Goal: Complete application form: Complete application form

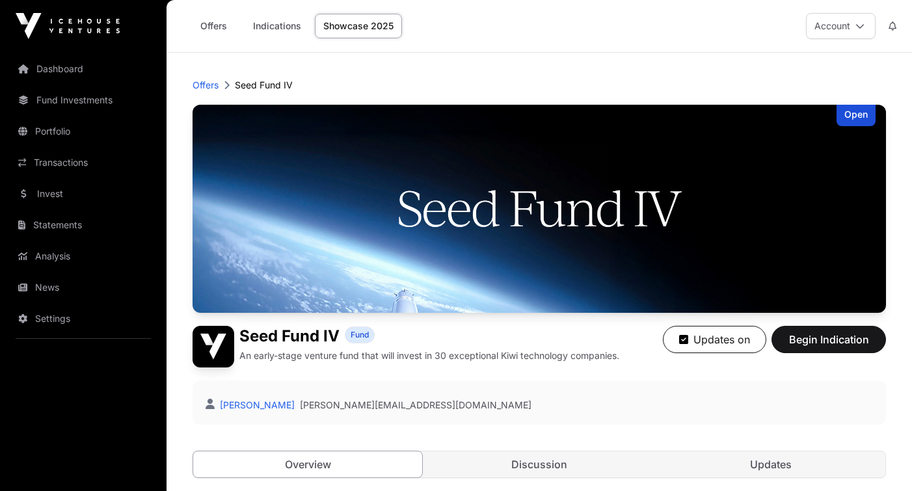
click at [341, 29] on link "Showcase 2025" at bounding box center [358, 26] width 87 height 25
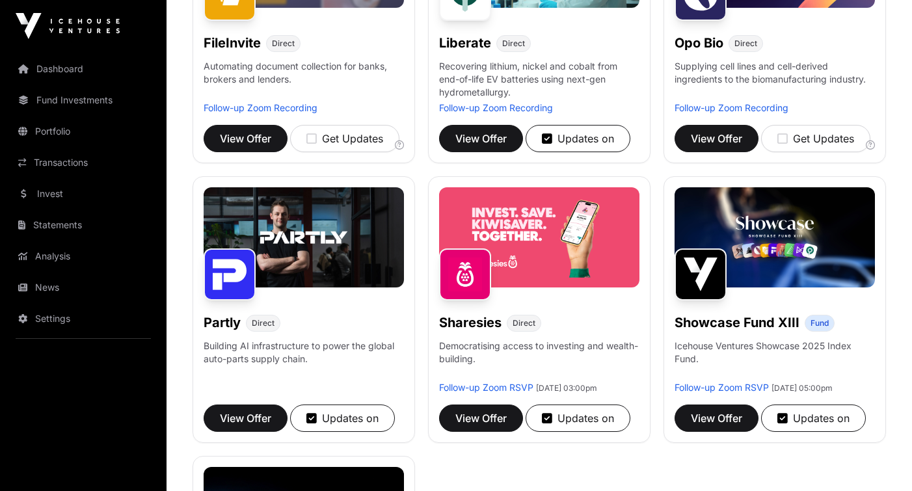
scroll to position [624, 0]
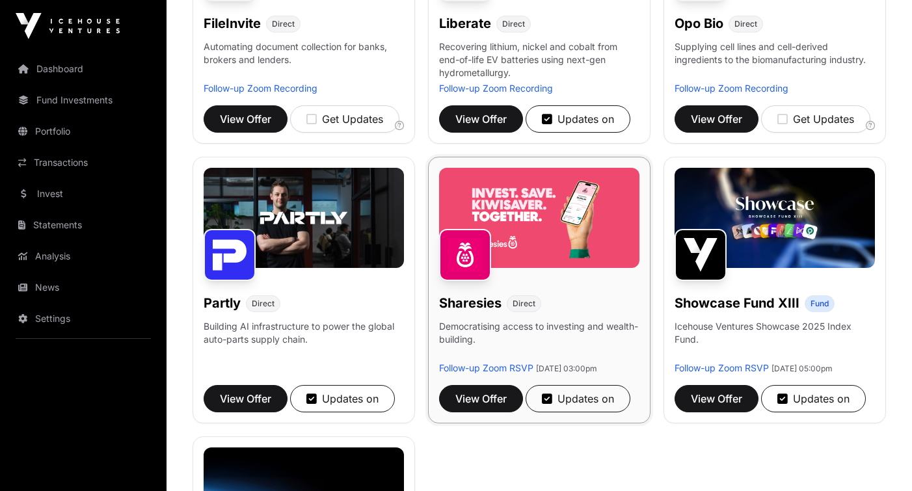
click at [541, 207] on img at bounding box center [539, 218] width 200 height 100
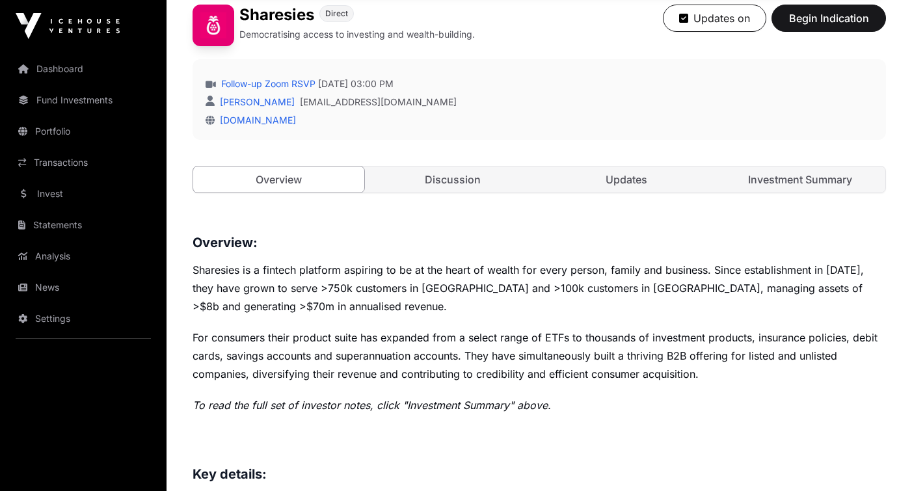
scroll to position [344, 0]
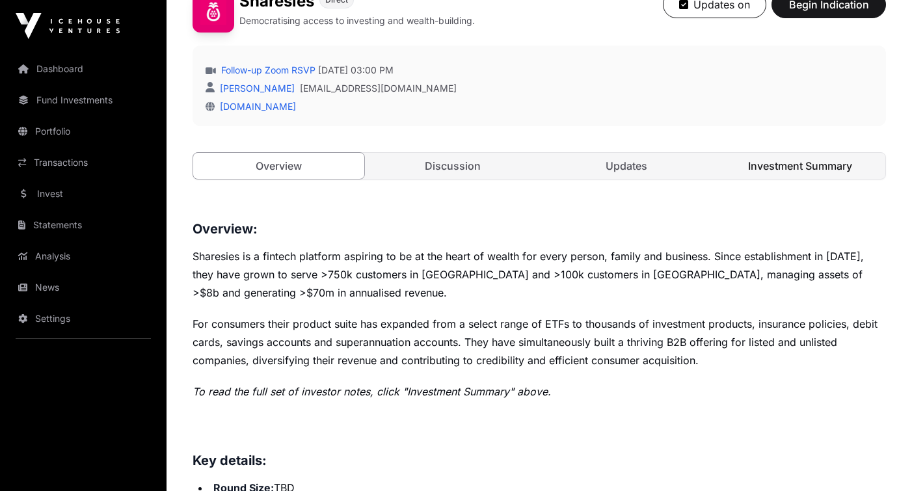
click at [801, 163] on link "Investment Summary" at bounding box center [799, 166] width 171 height 26
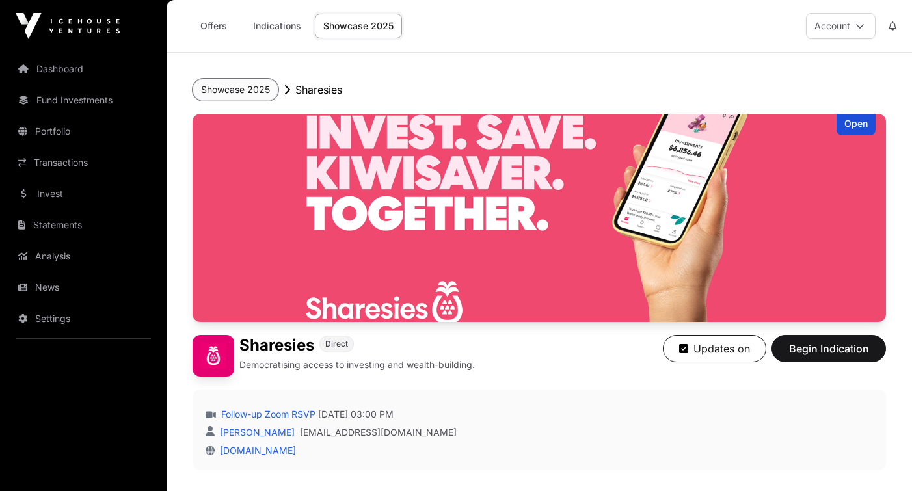
click at [253, 92] on button "Showcase 2025" at bounding box center [236, 90] width 86 height 22
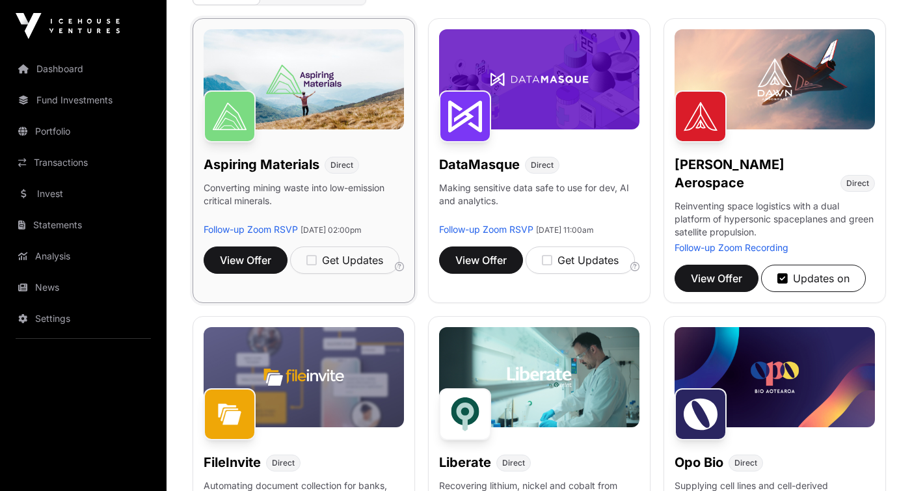
scroll to position [193, 0]
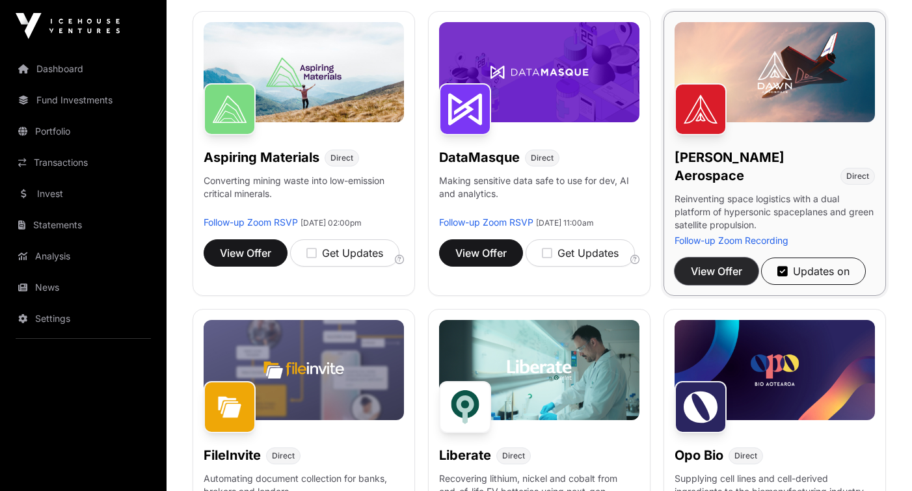
click at [716, 263] on span "View Offer" at bounding box center [716, 271] width 51 height 16
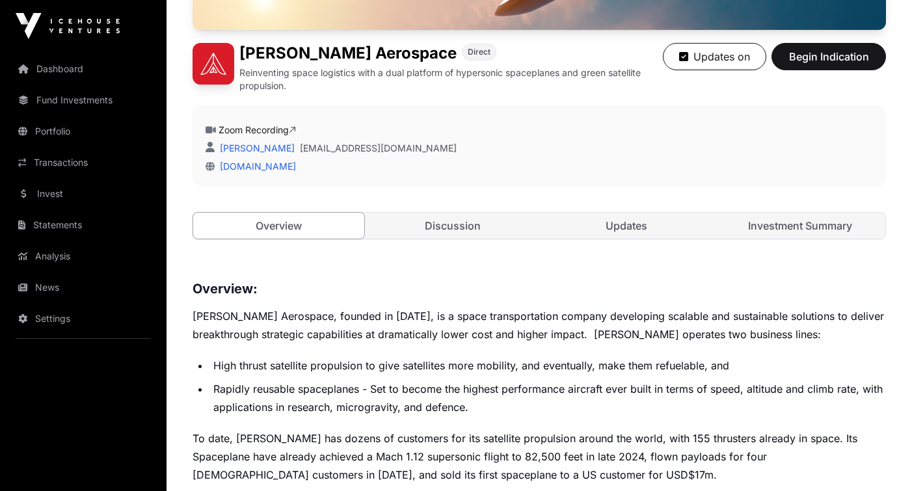
scroll to position [302, 0]
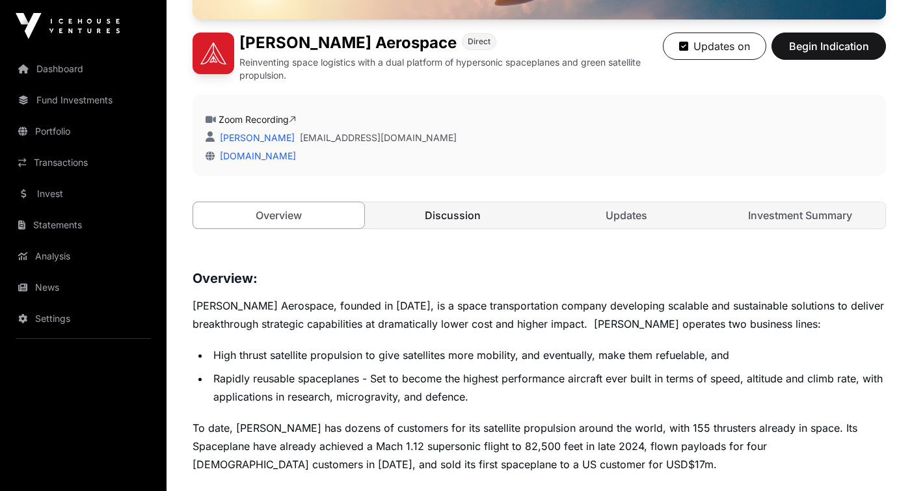
click at [492, 215] on link "Discussion" at bounding box center [452, 215] width 171 height 26
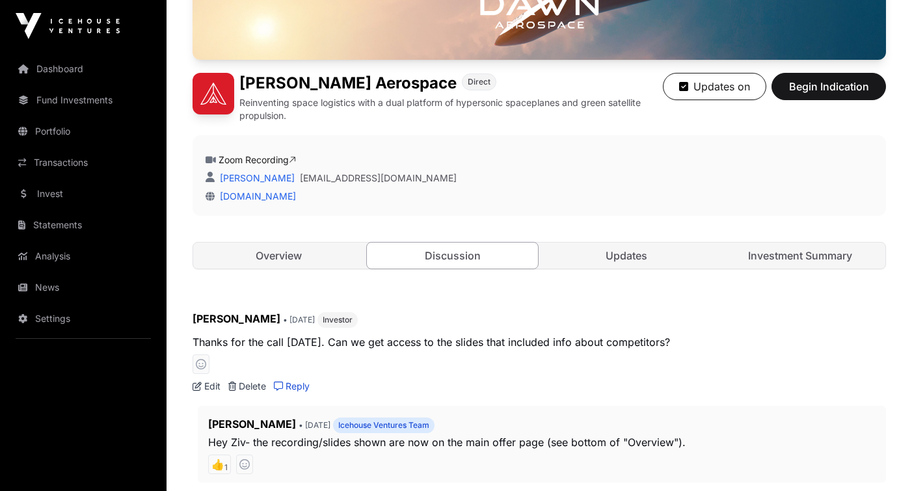
scroll to position [223, 0]
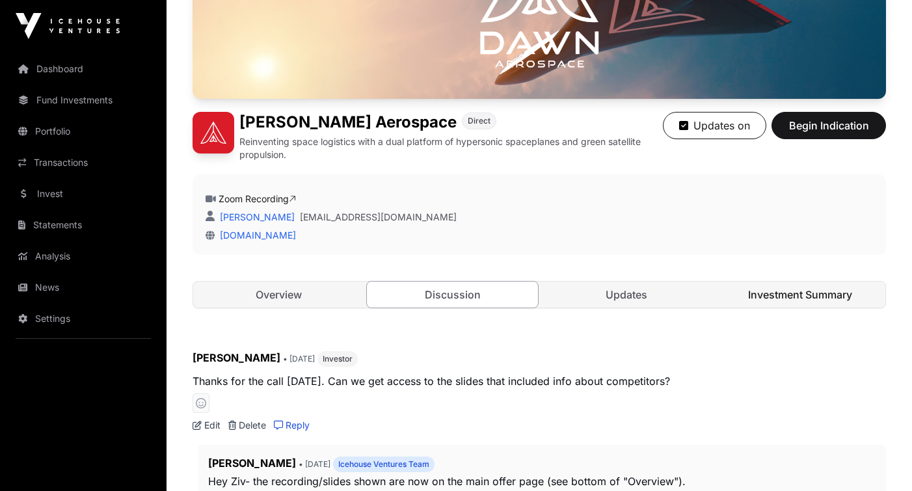
click at [793, 299] on link "Investment Summary" at bounding box center [799, 295] width 171 height 26
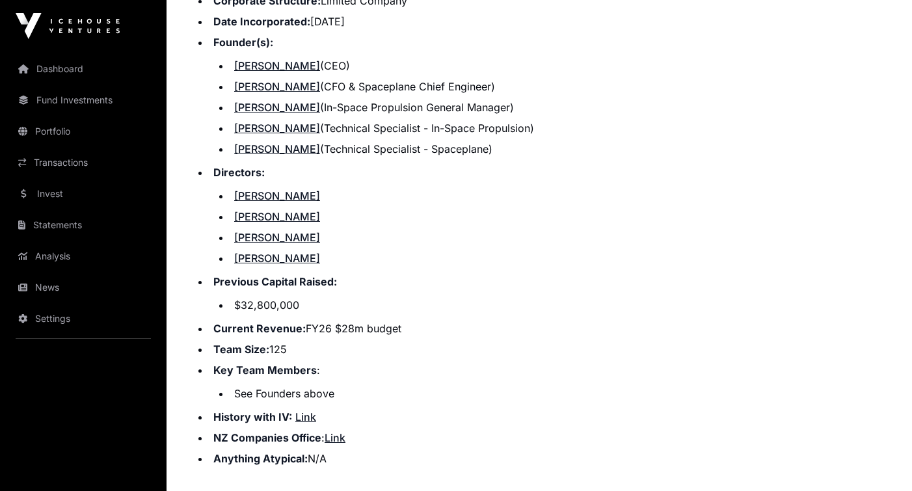
scroll to position [1565, 0]
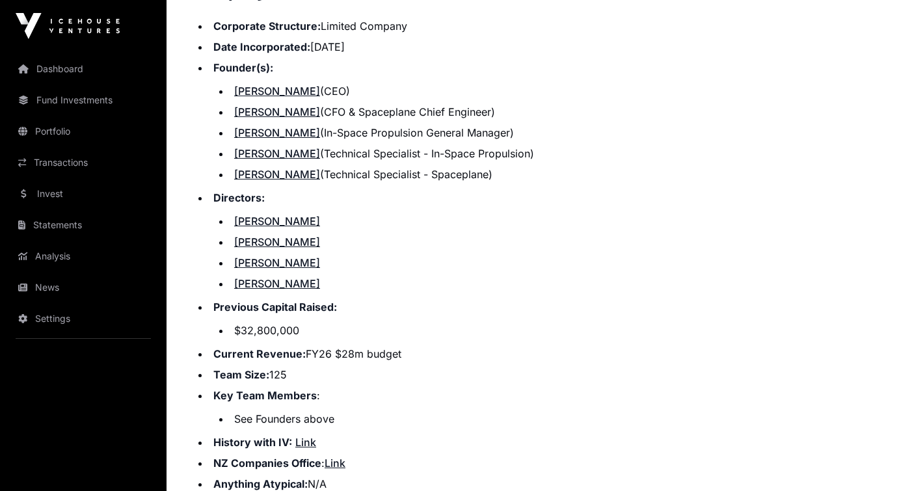
click at [292, 261] on link "Anna Kominik" at bounding box center [277, 262] width 86 height 13
click at [308, 284] on link "Barnaby Marshall" at bounding box center [277, 283] width 86 height 13
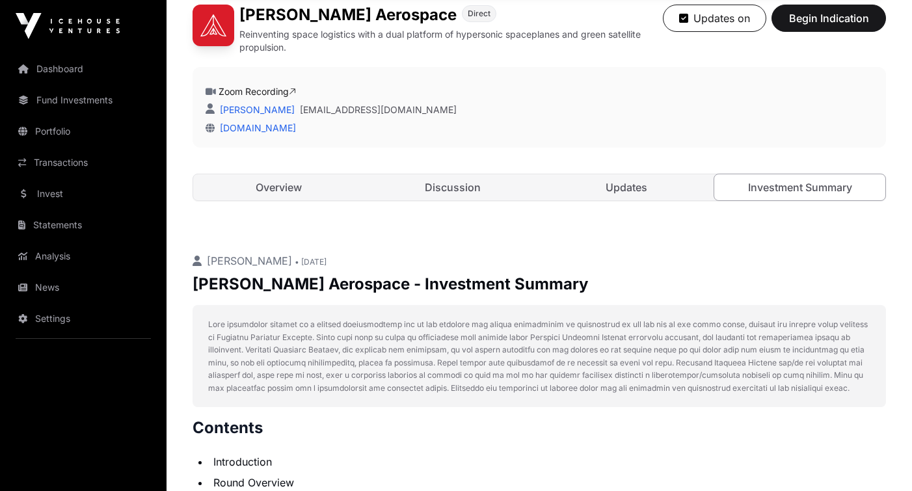
scroll to position [341, 0]
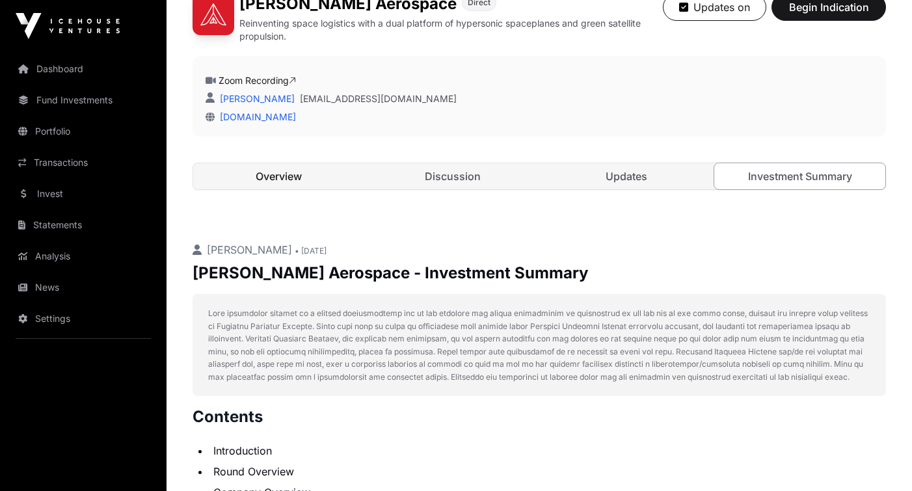
click at [287, 174] on link "Overview" at bounding box center [278, 176] width 171 height 26
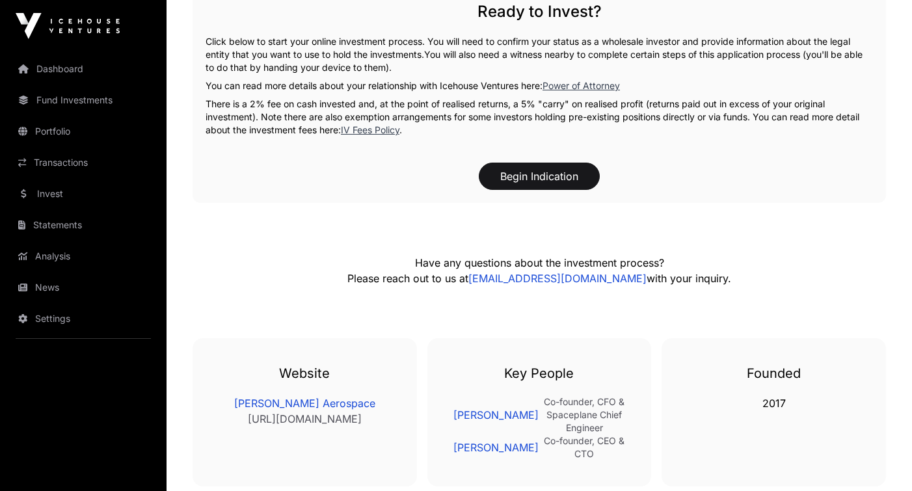
scroll to position [2445, 0]
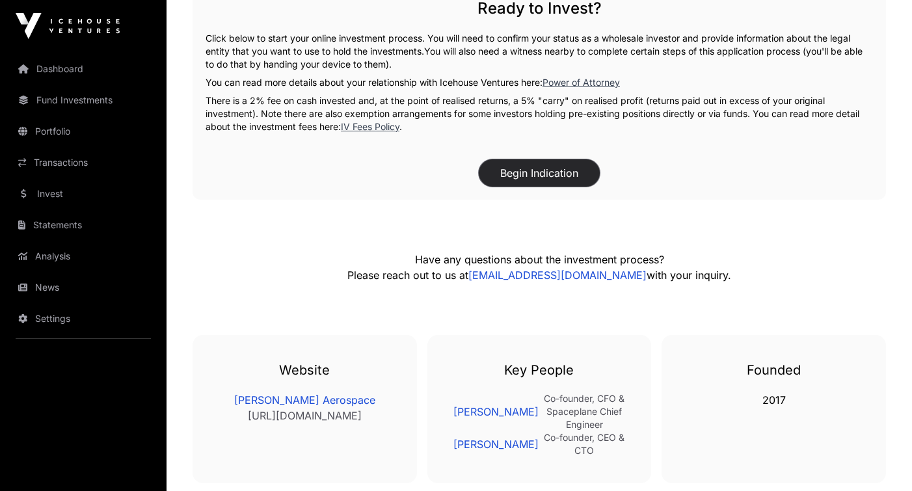
click at [518, 175] on button "Begin Indication" at bounding box center [539, 172] width 121 height 27
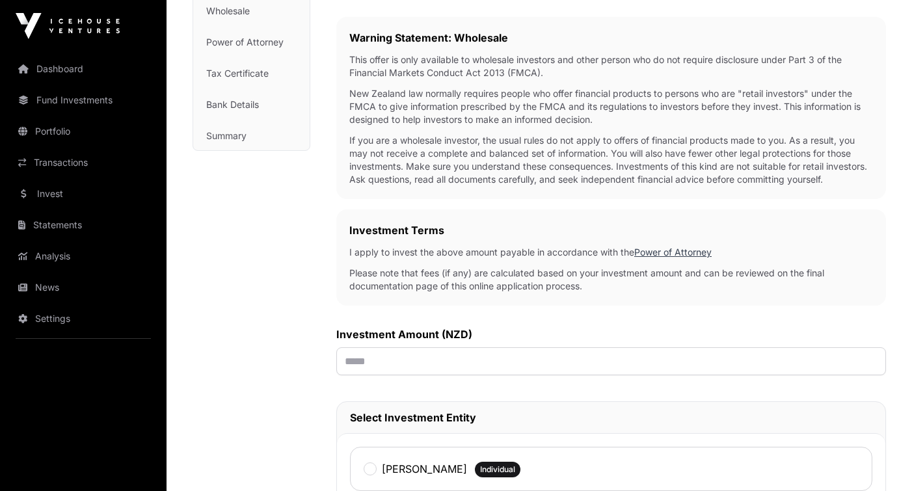
scroll to position [209, 0]
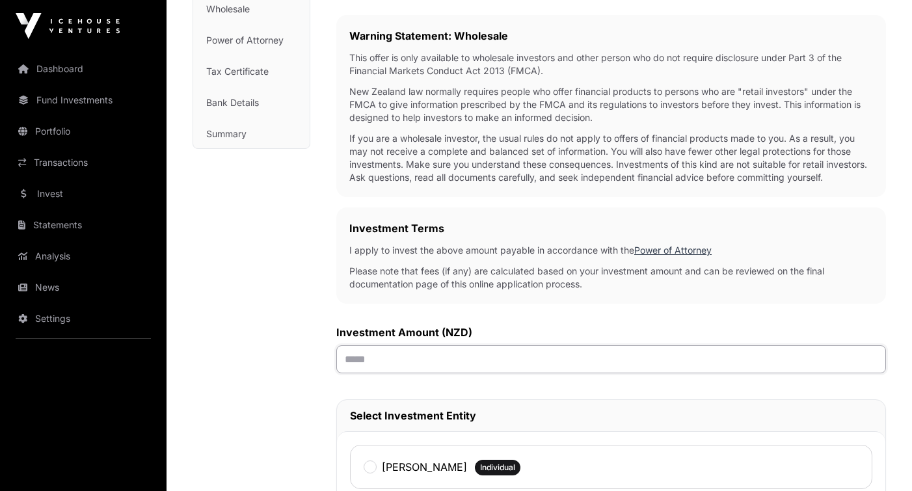
click at [546, 353] on input "text" at bounding box center [611, 359] width 550 height 28
type input "********"
click at [408, 469] on label "Ziv Himmelfarb" at bounding box center [424, 467] width 85 height 16
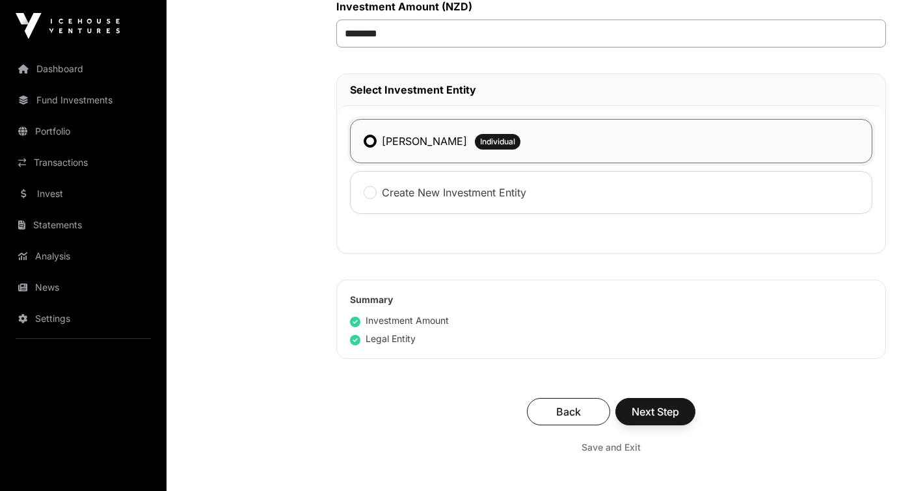
scroll to position [539, 0]
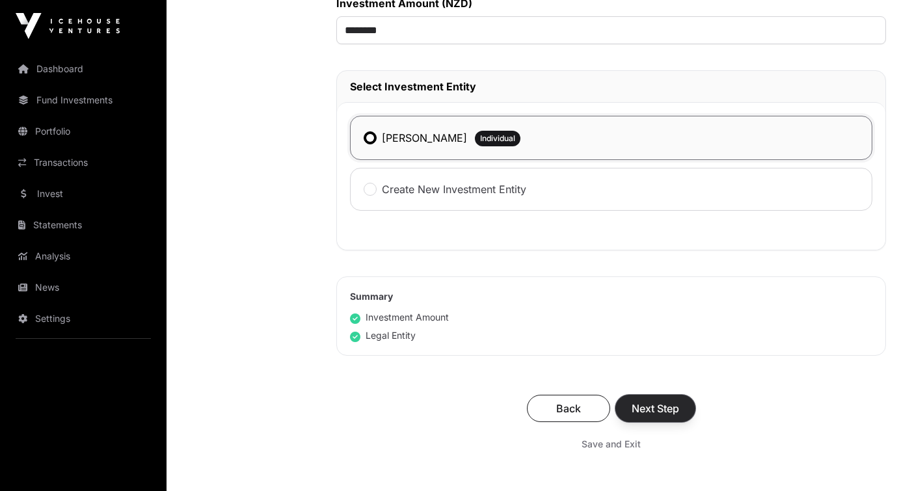
click at [643, 408] on span "Next Step" at bounding box center [655, 409] width 47 height 16
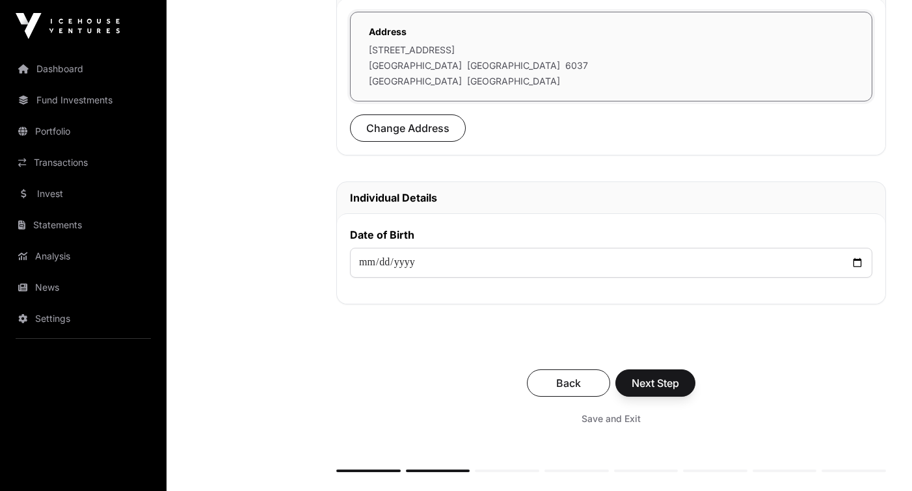
scroll to position [449, 0]
click at [663, 378] on span "Next Step" at bounding box center [655, 383] width 47 height 16
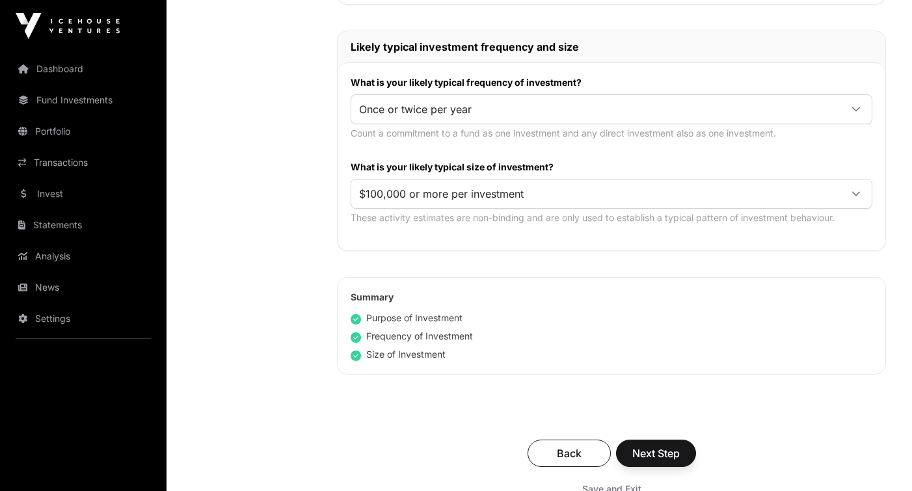
scroll to position [648, 0]
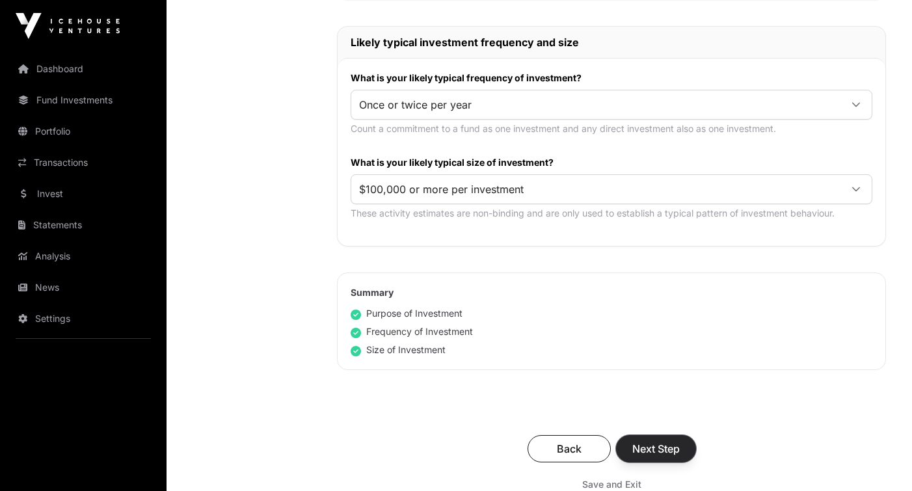
click at [659, 451] on span "Next Step" at bounding box center [655, 449] width 47 height 16
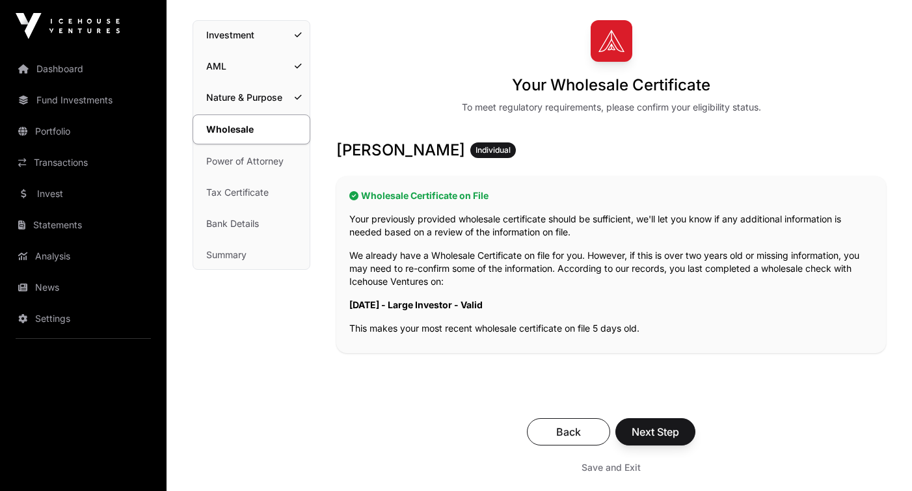
scroll to position [94, 0]
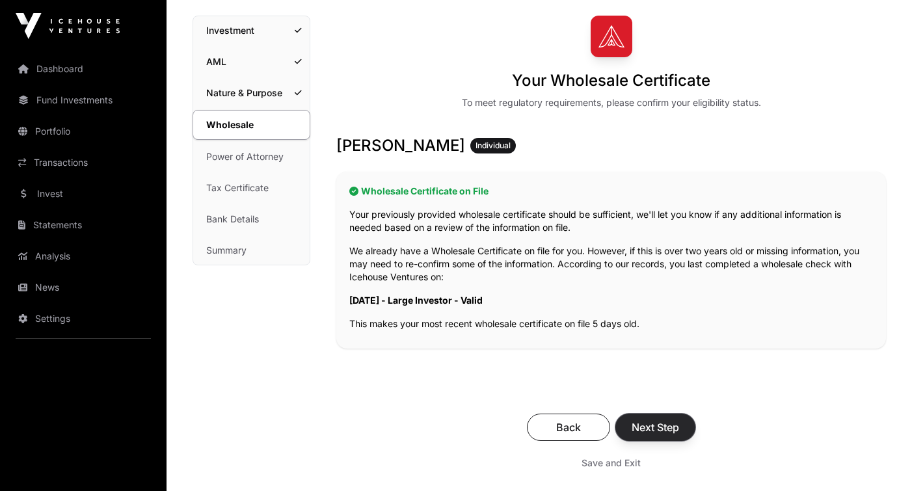
click at [672, 427] on span "Next Step" at bounding box center [655, 427] width 47 height 16
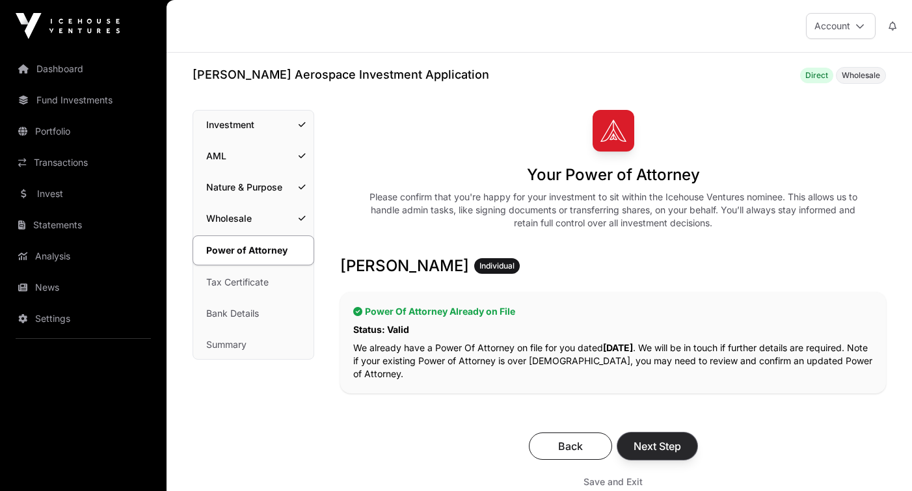
click at [668, 444] on span "Next Step" at bounding box center [656, 446] width 47 height 16
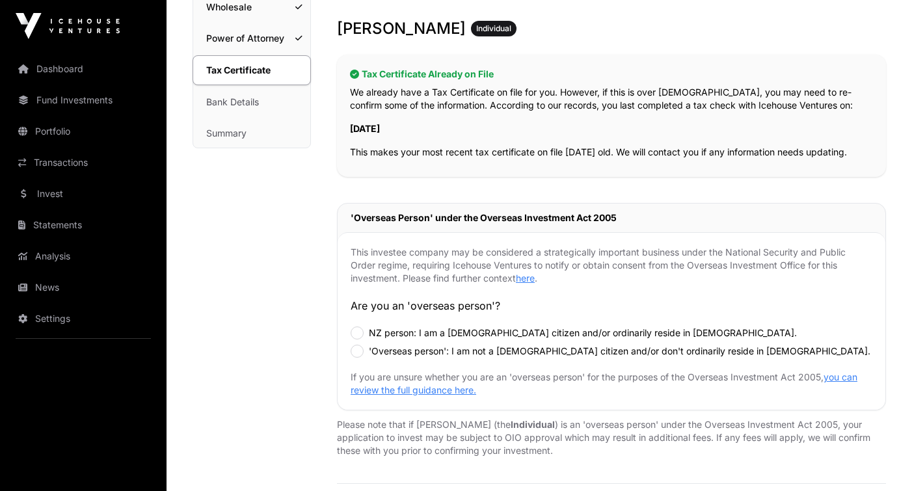
scroll to position [215, 0]
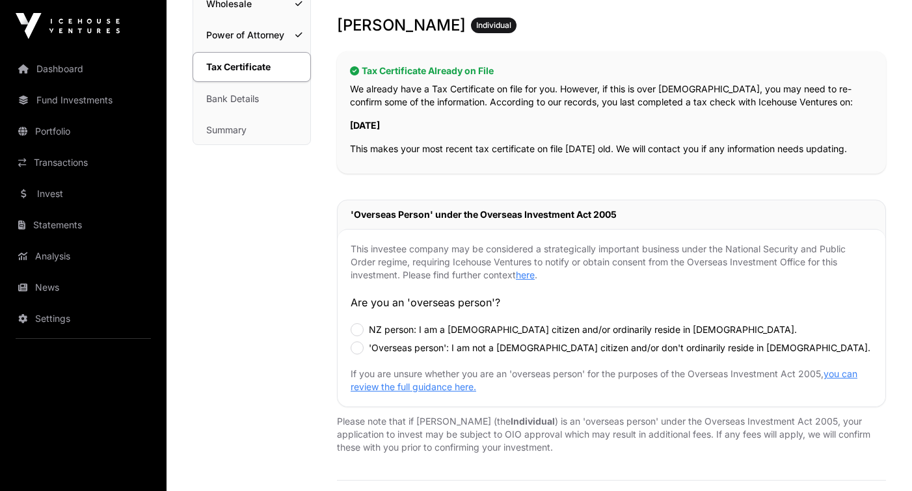
click at [477, 328] on label "NZ person: I am a New Zealand citizen and/or ordinarily reside in New Zealand." at bounding box center [583, 329] width 428 height 13
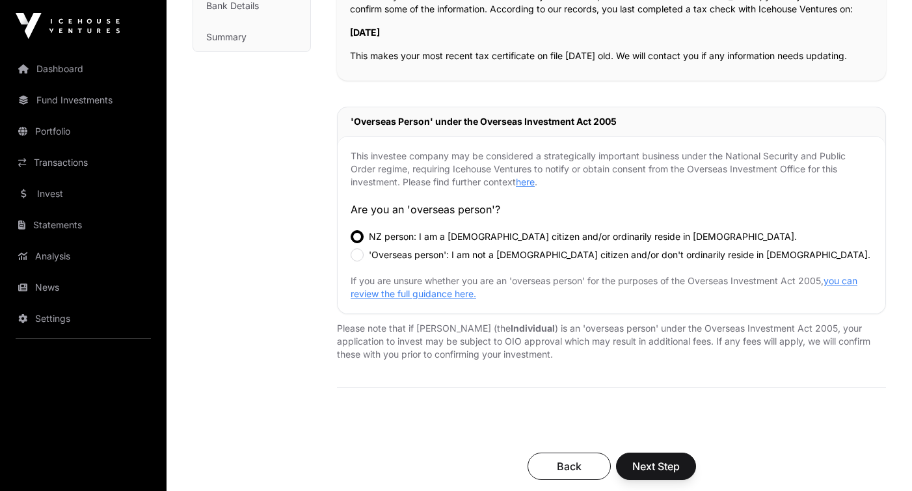
scroll to position [310, 0]
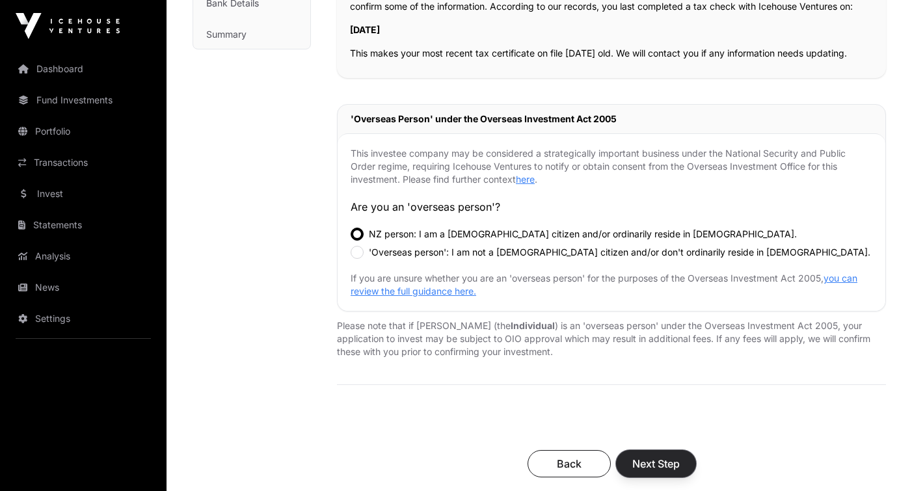
click at [662, 467] on span "Next Step" at bounding box center [655, 464] width 47 height 16
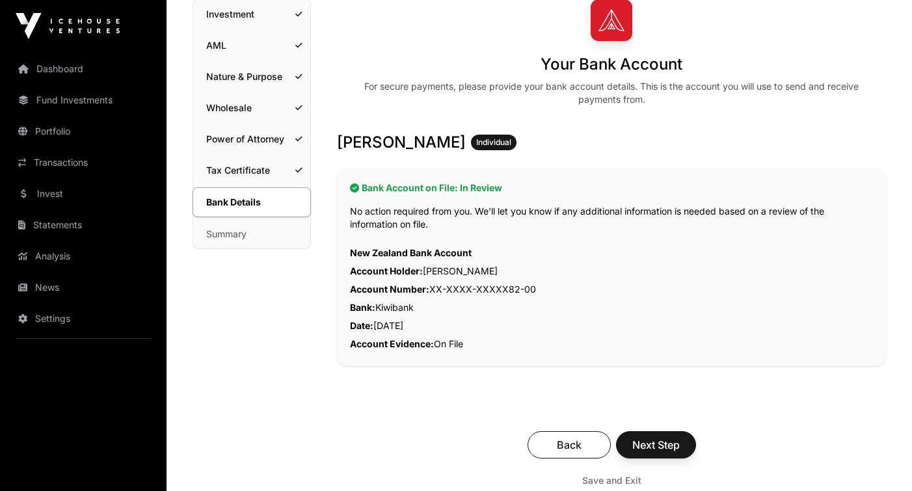
scroll to position [116, 0]
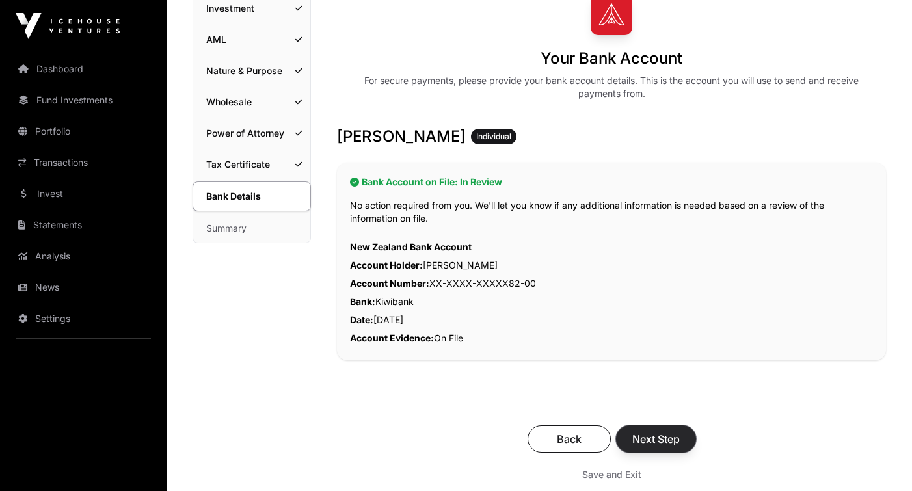
click at [662, 432] on span "Next Step" at bounding box center [655, 439] width 47 height 16
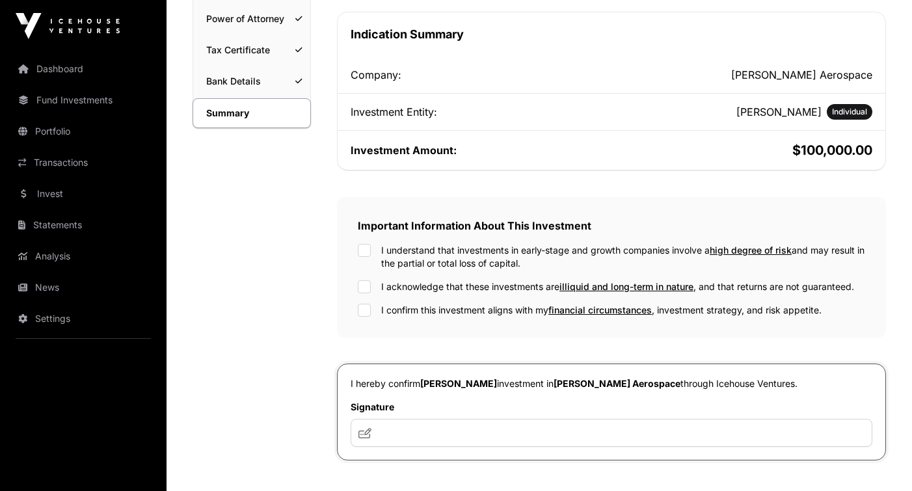
scroll to position [239, 0]
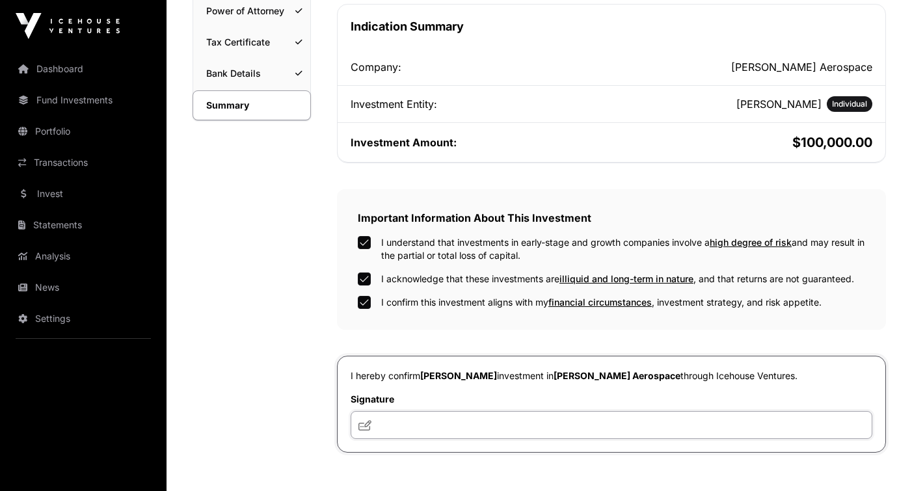
click at [395, 434] on input "text" at bounding box center [612, 425] width 522 height 28
type input "**"
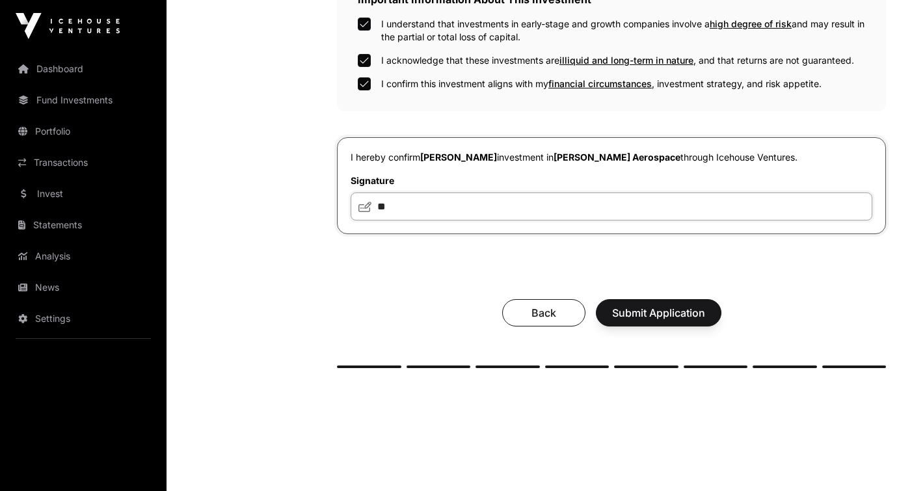
scroll to position [468, 0]
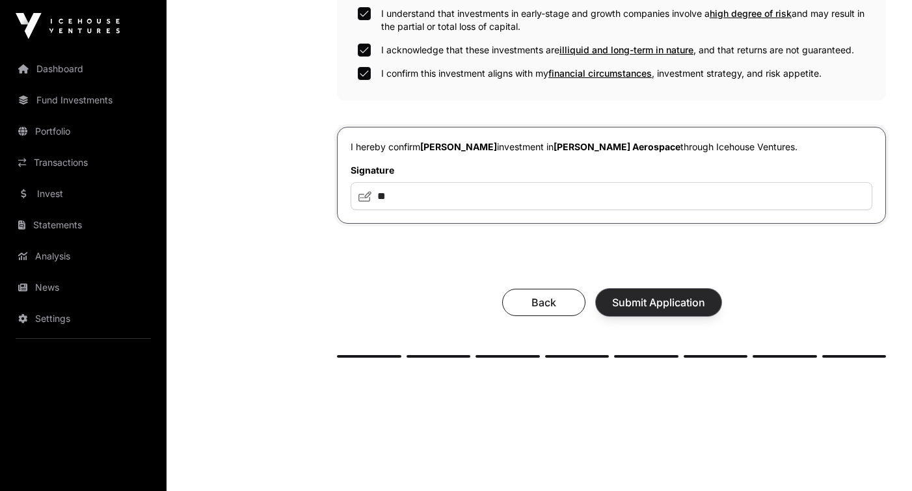
click at [630, 304] on span "Submit Application" at bounding box center [658, 303] width 93 height 16
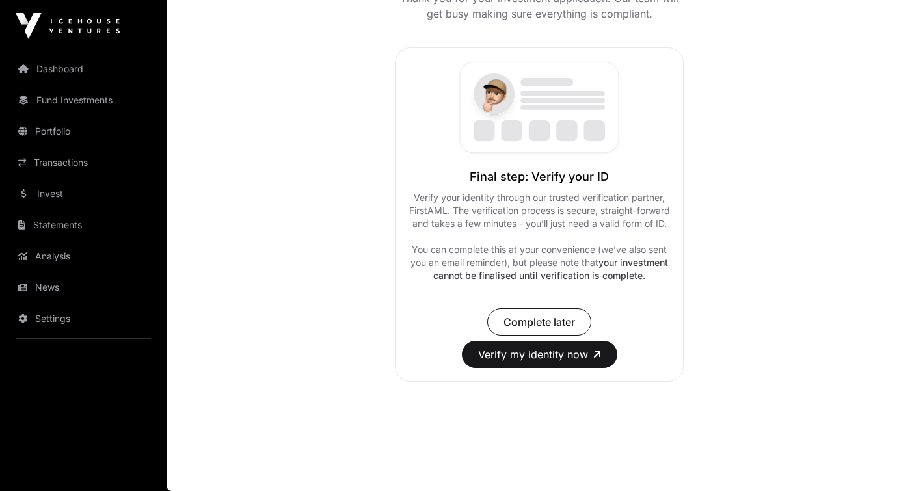
scroll to position [193, 0]
click at [551, 317] on span "Complete later" at bounding box center [539, 322] width 72 height 16
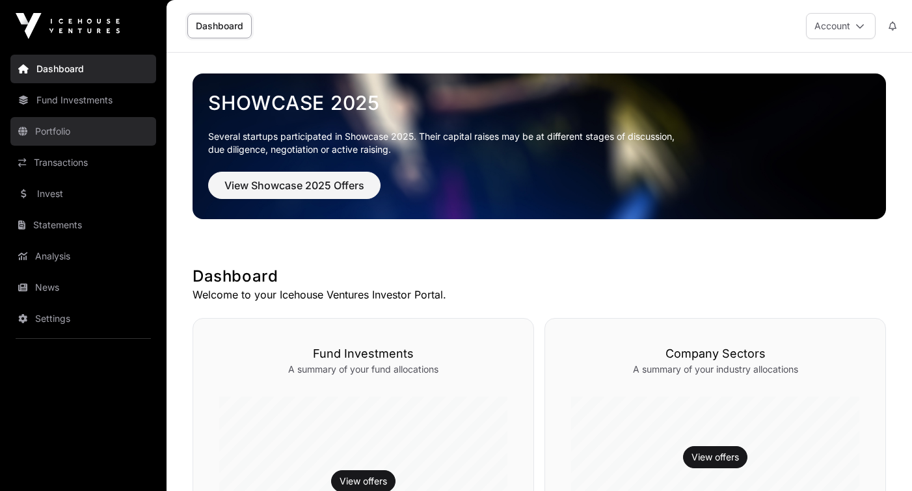
click at [65, 127] on link "Portfolio" at bounding box center [83, 131] width 146 height 29
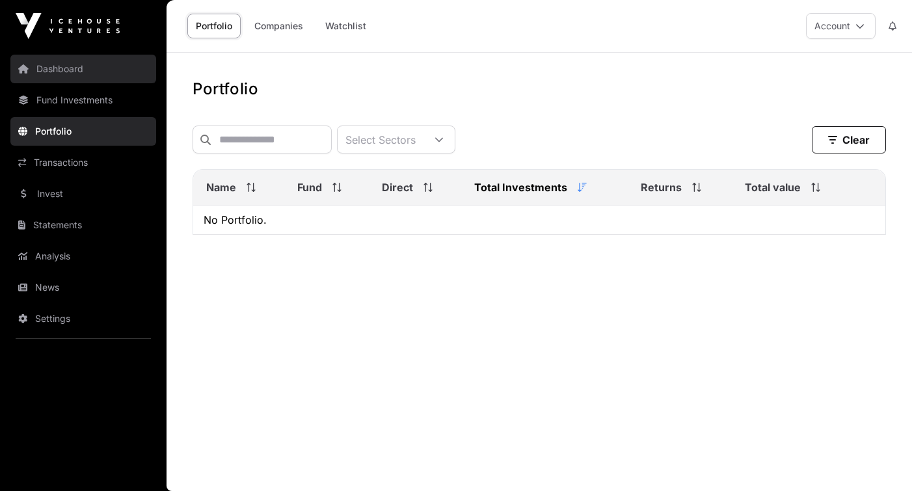
click at [68, 59] on link "Dashboard" at bounding box center [83, 69] width 146 height 29
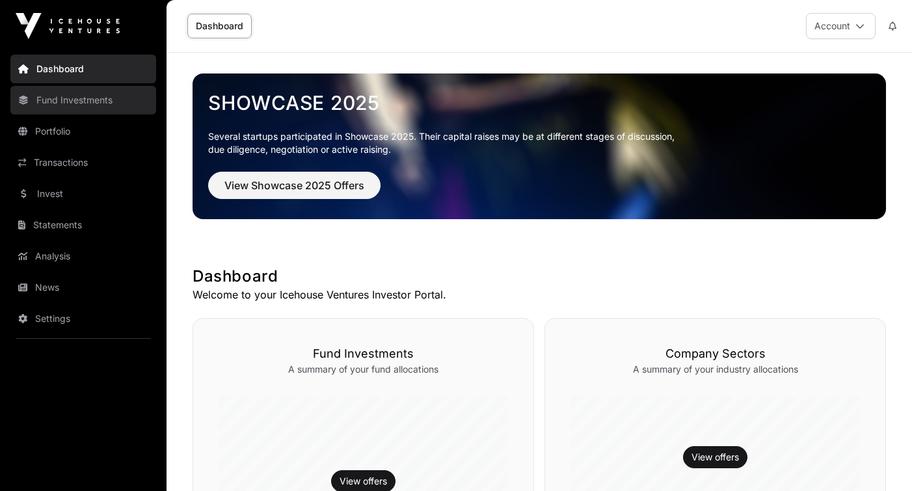
click at [86, 98] on link "Fund Investments" at bounding box center [83, 100] width 146 height 29
